Goal: Information Seeking & Learning: Check status

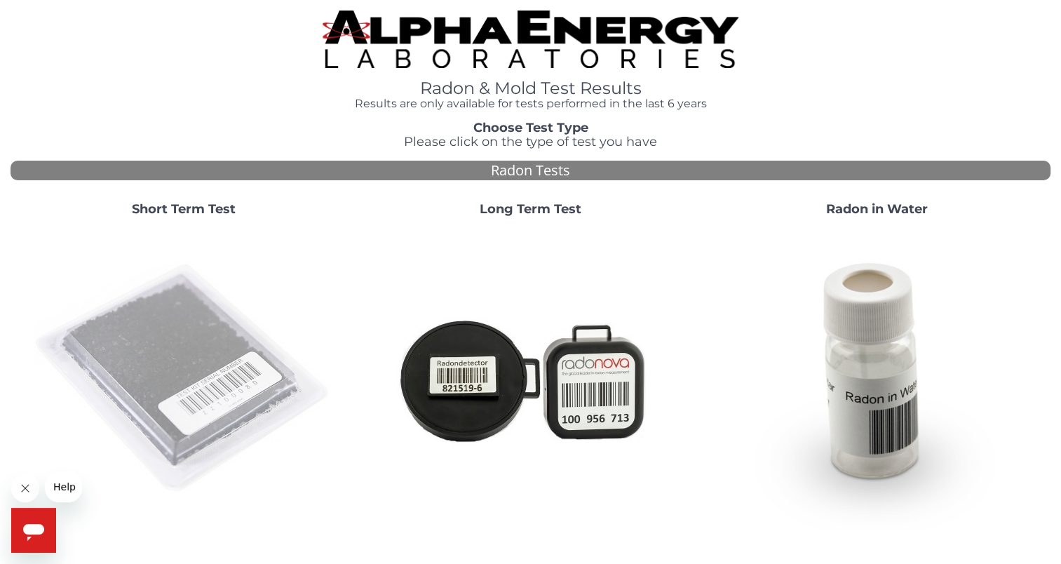
click at [166, 364] on img at bounding box center [184, 379] width 302 height 302
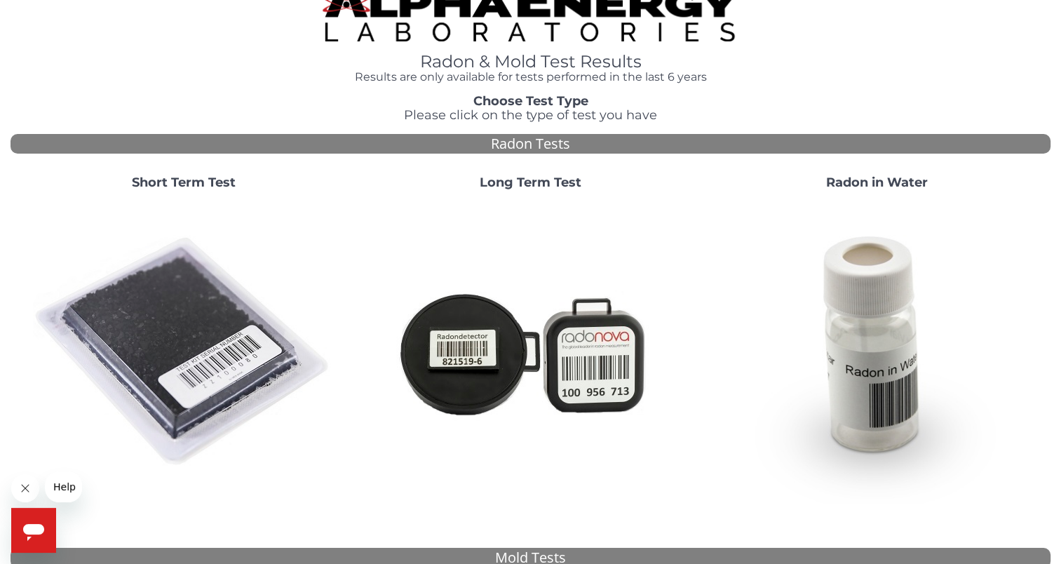
scroll to position [22, 0]
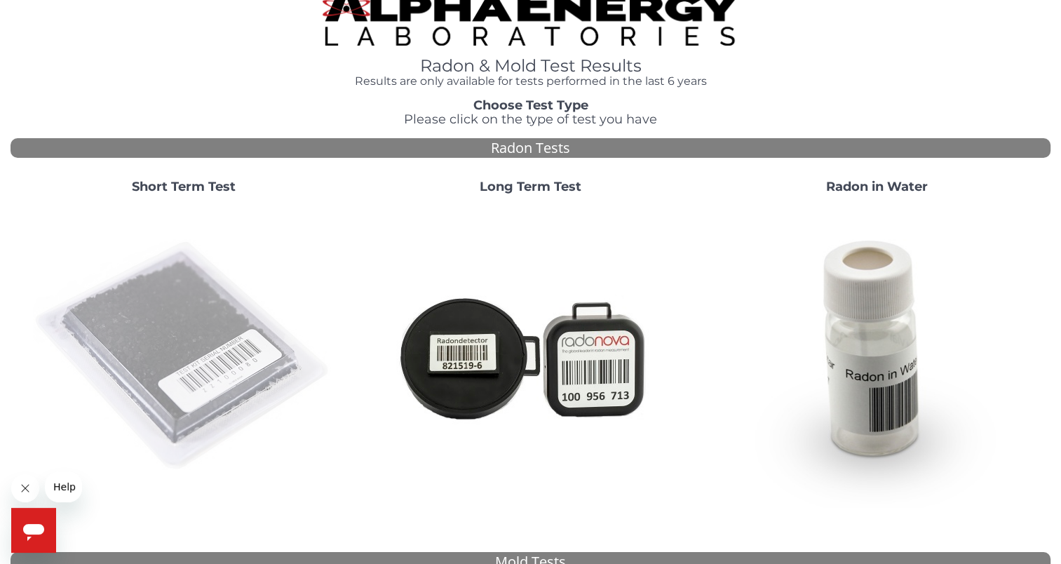
click at [145, 359] on img at bounding box center [184, 356] width 302 height 302
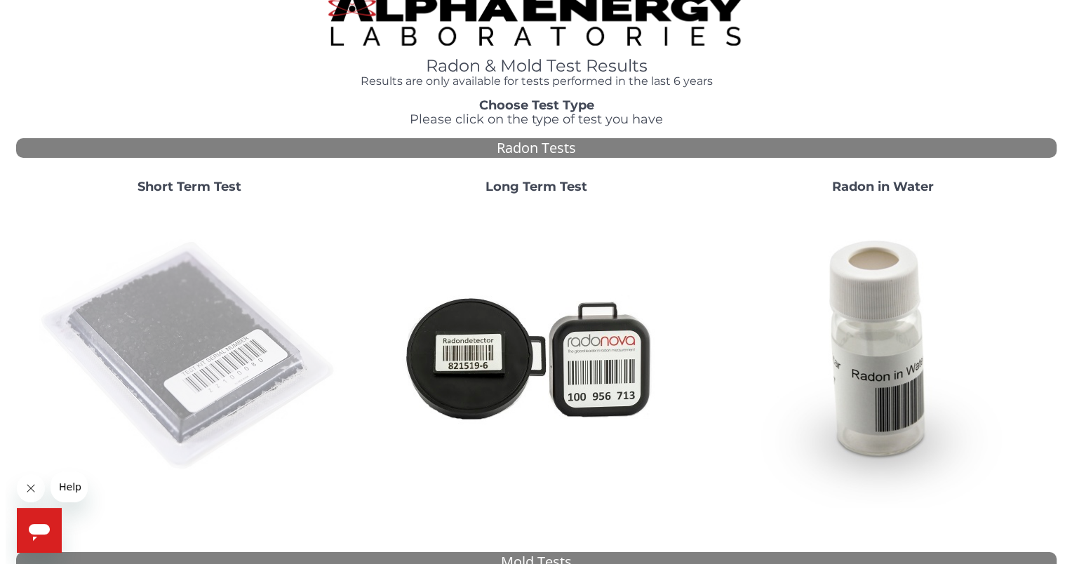
scroll to position [0, 0]
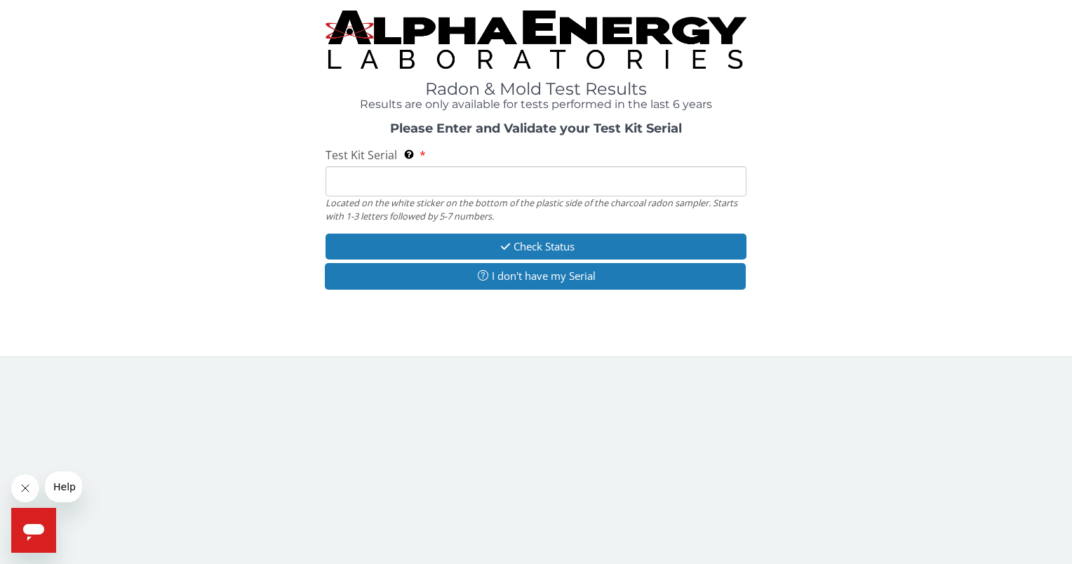
click at [342, 188] on input "Test Kit Serial Located on the white sticker on the bottom of the plastic side …" at bounding box center [535, 181] width 420 height 30
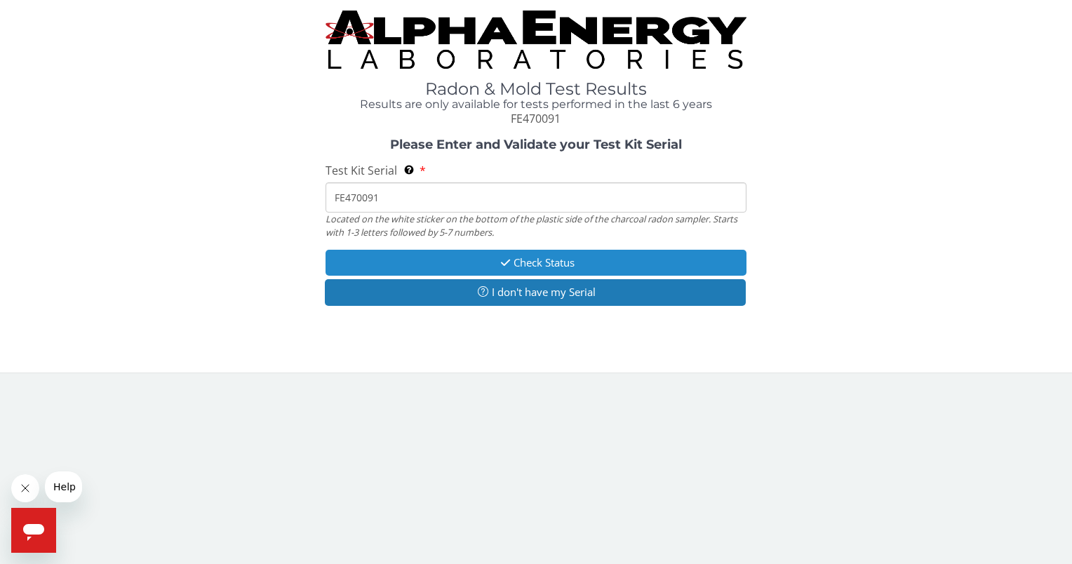
type input "FE470091"
click at [518, 258] on button "Check Status" at bounding box center [535, 263] width 420 height 26
